Goal: Task Accomplishment & Management: Use online tool/utility

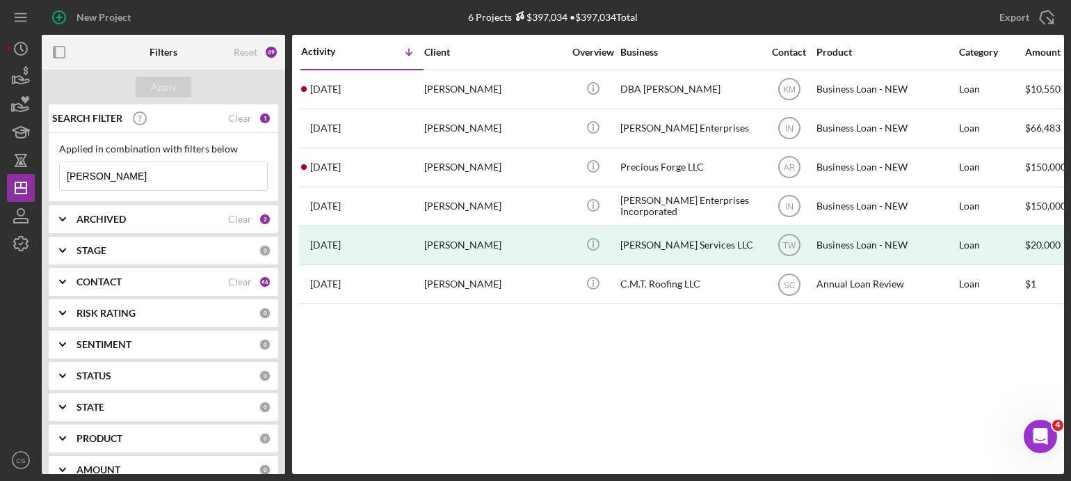
drag, startPoint x: 106, startPoint y: 173, endPoint x: -31, endPoint y: 166, distance: 136.5
click at [0, 166] on html "New Project 6 Projects $397,034 • $397,034 Total [PERSON_NAME] Export Icon/Expo…" at bounding box center [535, 240] width 1071 height 481
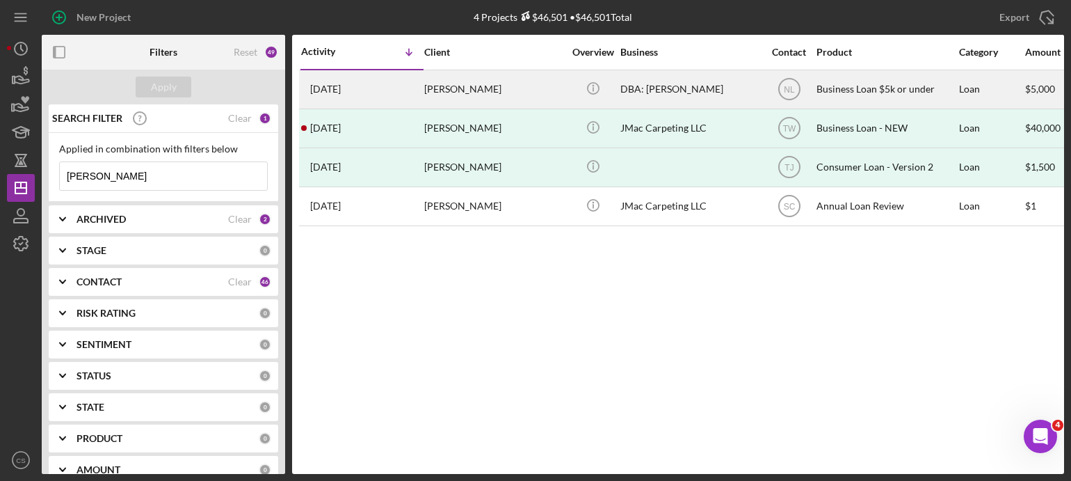
type input "[PERSON_NAME]"
click at [341, 91] on time "[DATE]" at bounding box center [325, 88] width 31 height 11
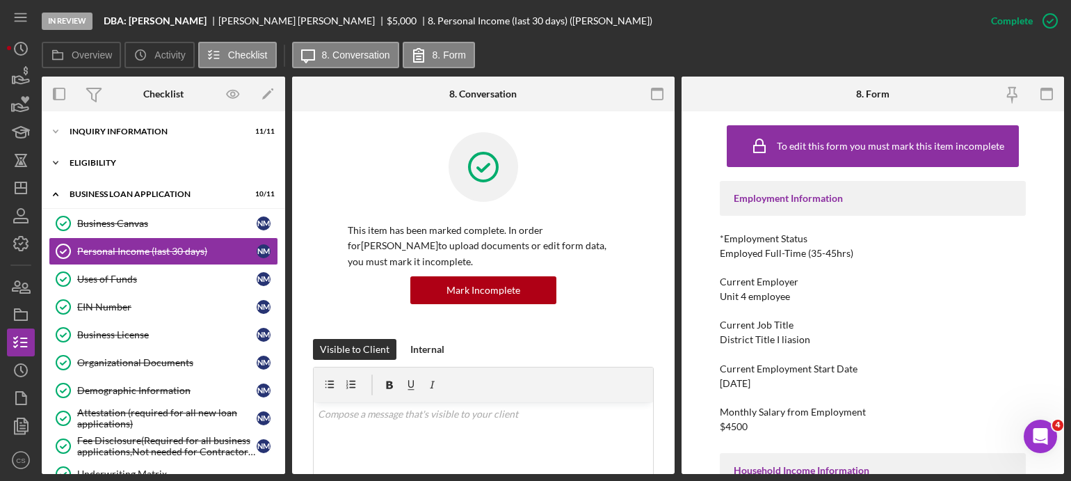
click at [56, 163] on polyline at bounding box center [56, 162] width 4 height 3
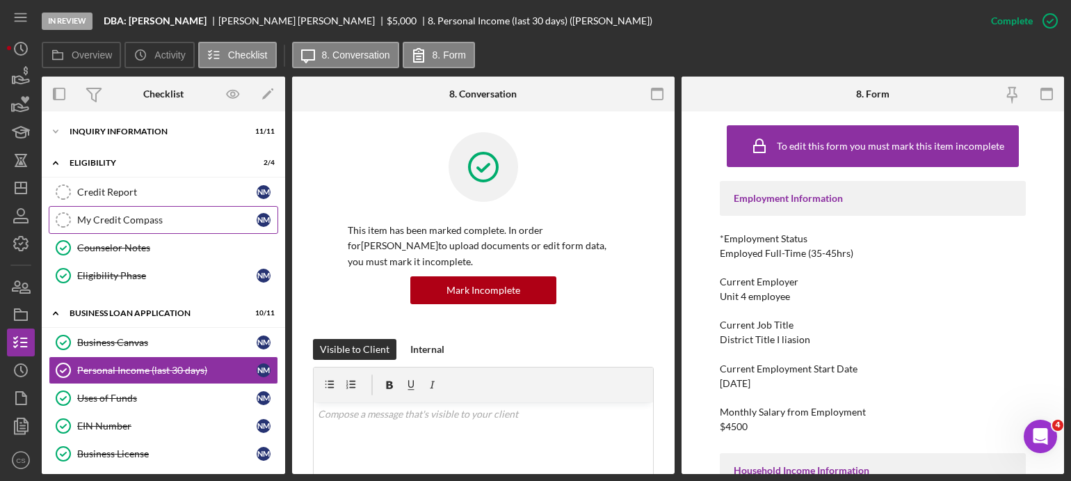
click at [66, 213] on icon at bounding box center [63, 220] width 14 height 14
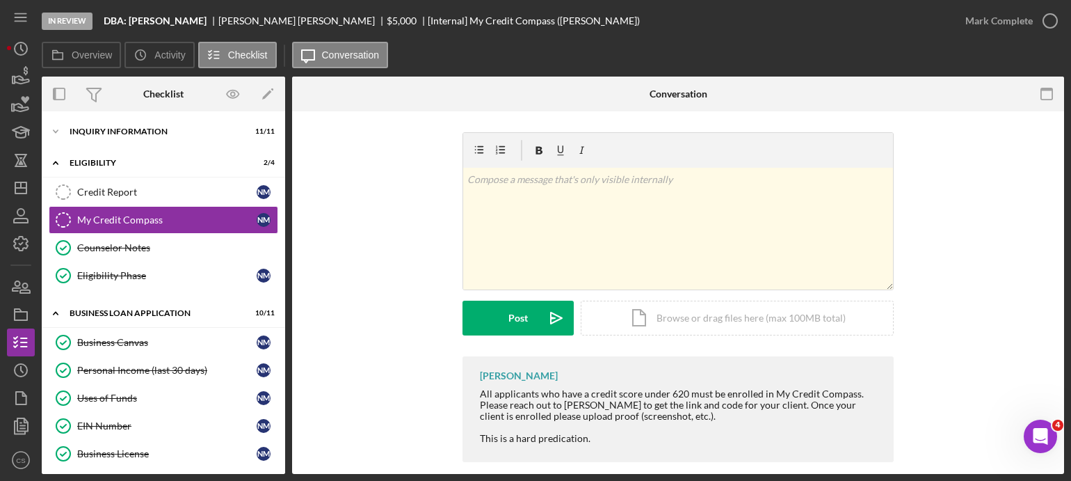
scroll to position [15, 0]
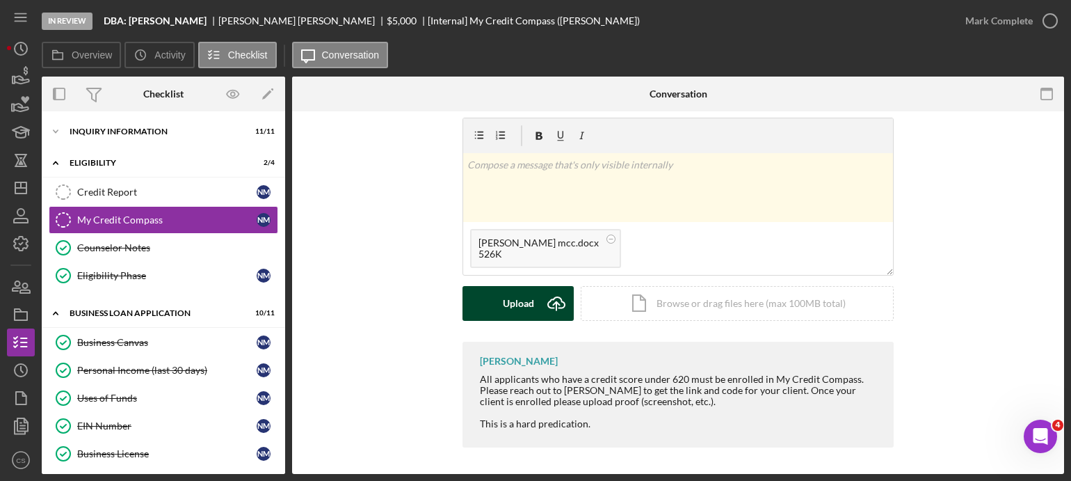
click at [554, 296] on icon "Icon/Upload" at bounding box center [556, 303] width 35 height 35
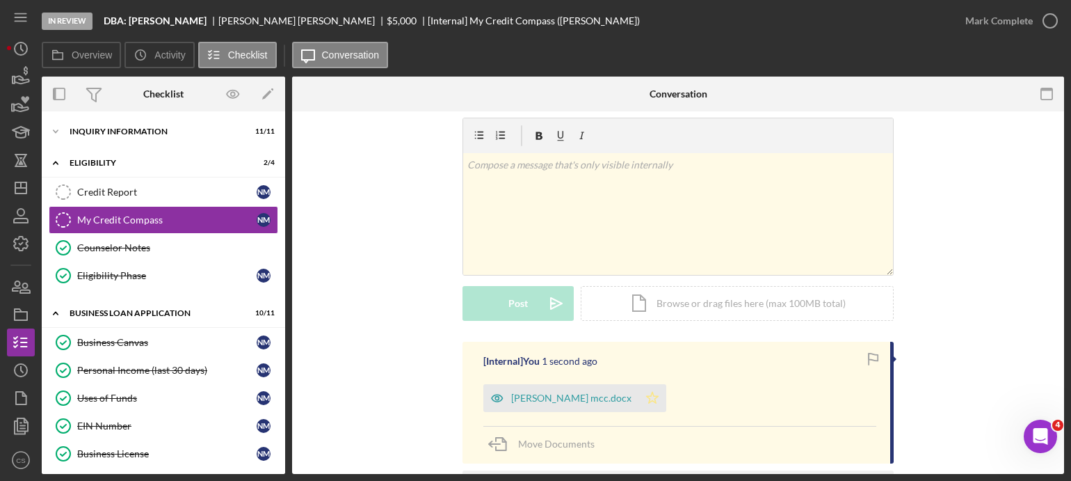
click at [638, 396] on icon "Icon/Star" at bounding box center [652, 398] width 28 height 28
click at [1050, 19] on icon "button" at bounding box center [1050, 20] width 35 height 35
